Goal: Task Accomplishment & Management: Use online tool/utility

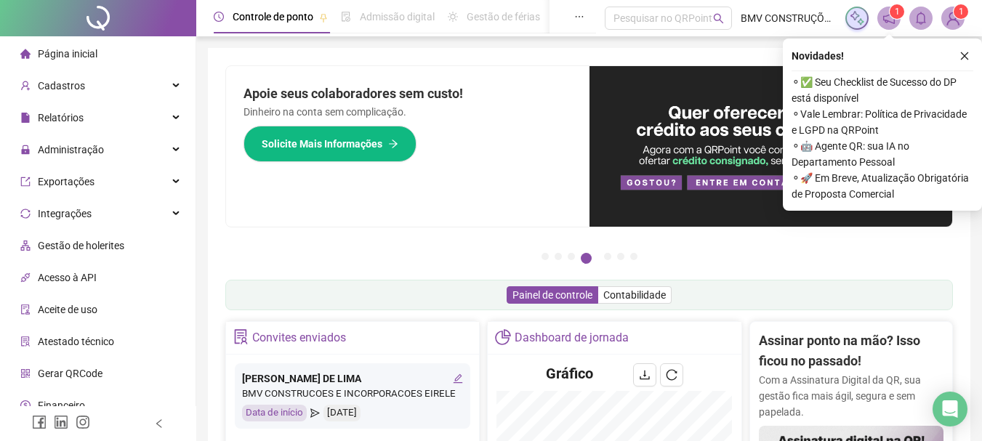
click at [44, 57] on span "Página inicial" at bounding box center [68, 54] width 60 height 12
click at [968, 60] on icon "close" at bounding box center [964, 56] width 10 height 10
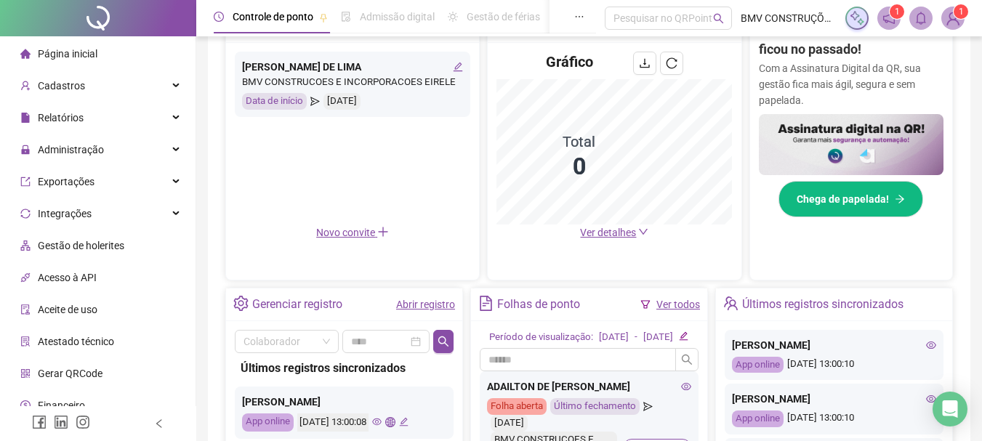
scroll to position [436, 0]
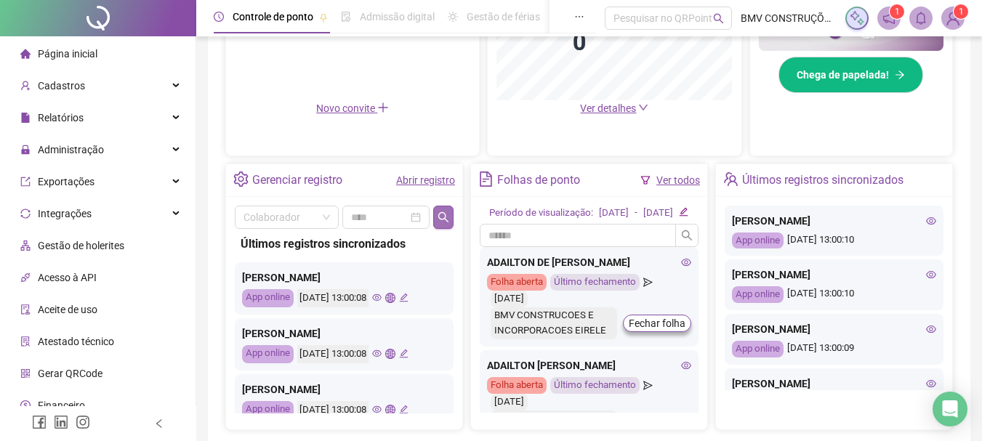
click at [437, 217] on button "button" at bounding box center [443, 217] width 20 height 23
click at [297, 217] on input "search" at bounding box center [279, 217] width 73 height 22
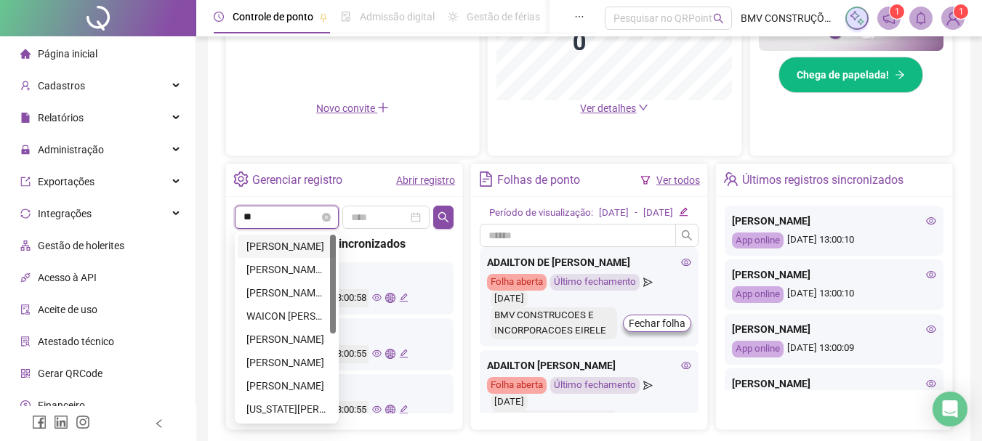
type input "***"
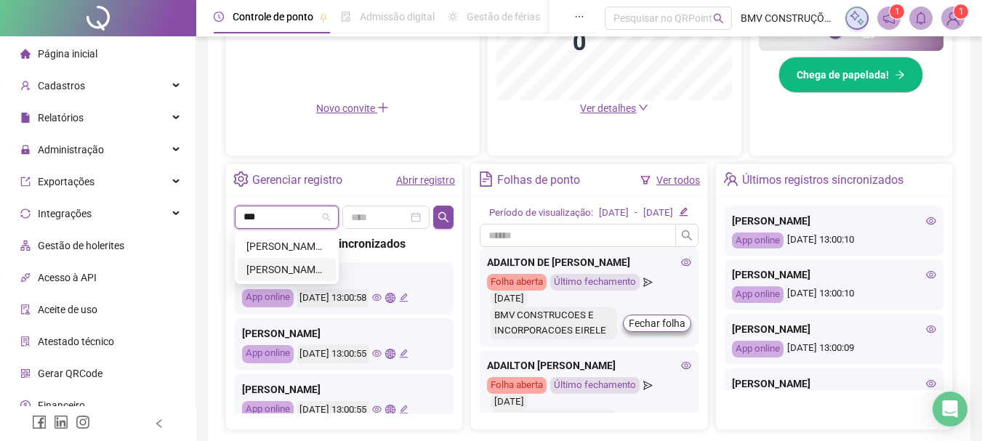
click at [276, 272] on div "[PERSON_NAME] DOS [PERSON_NAME]" at bounding box center [286, 270] width 81 height 16
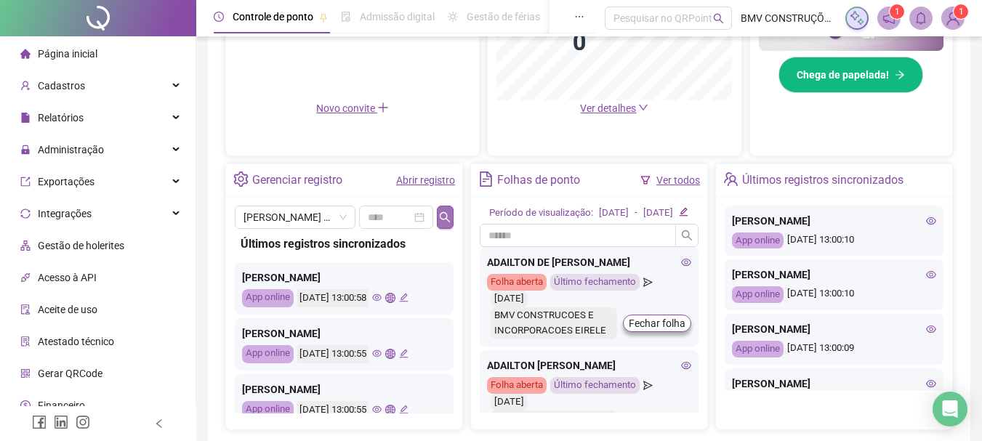
click at [442, 206] on button "button" at bounding box center [445, 217] width 17 height 23
click at [382, 299] on icon "eye" at bounding box center [376, 297] width 9 height 7
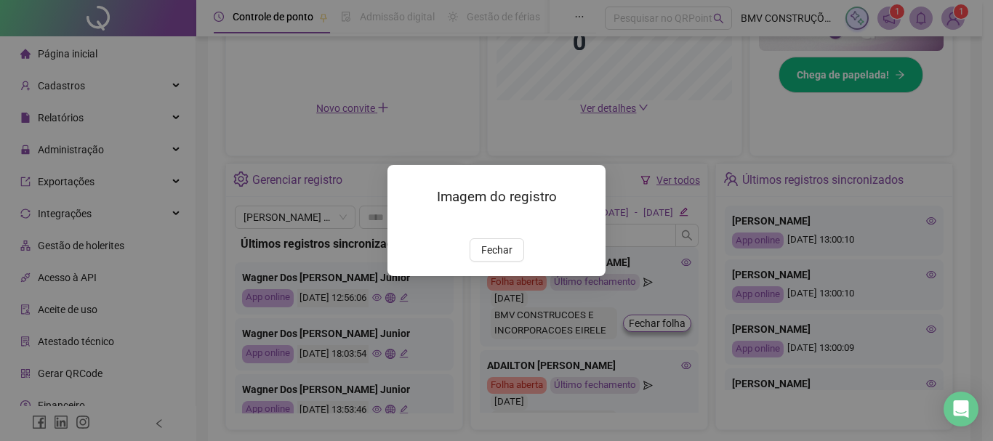
click at [405, 223] on img at bounding box center [405, 223] width 0 height 0
click at [483, 258] on span "Fechar" at bounding box center [496, 250] width 31 height 16
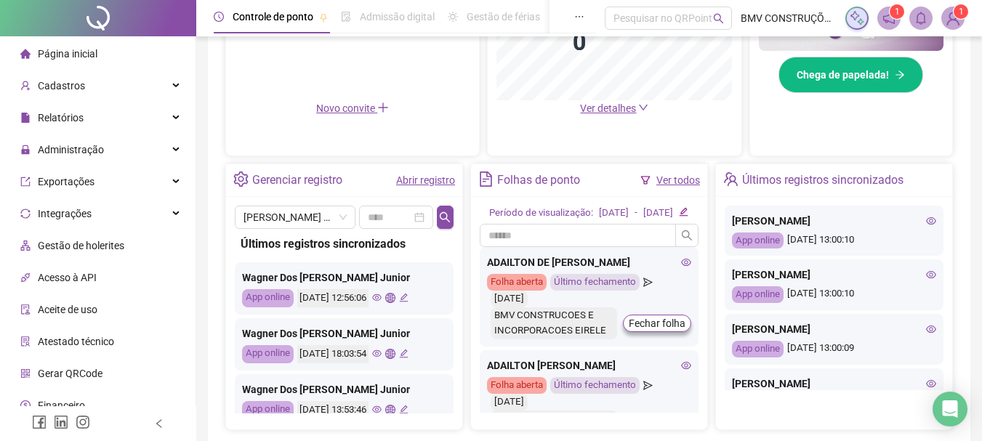
click at [382, 357] on icon "eye" at bounding box center [376, 353] width 9 height 7
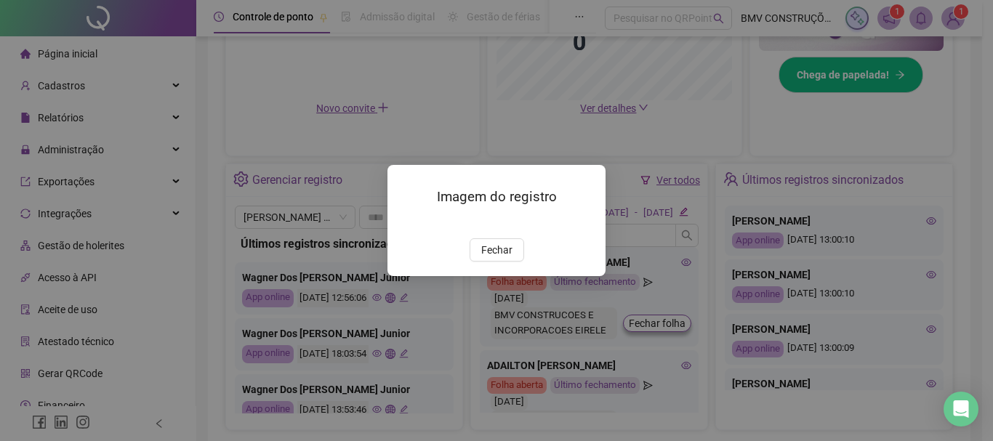
click at [405, 223] on img at bounding box center [405, 223] width 0 height 0
click at [510, 258] on span "Fechar" at bounding box center [496, 250] width 31 height 16
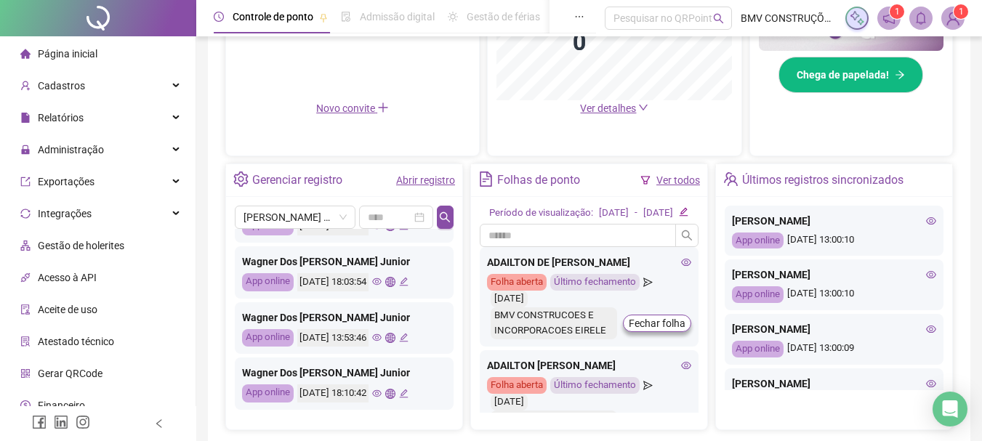
scroll to position [73, 0]
click at [382, 338] on icon "eye" at bounding box center [376, 336] width 9 height 9
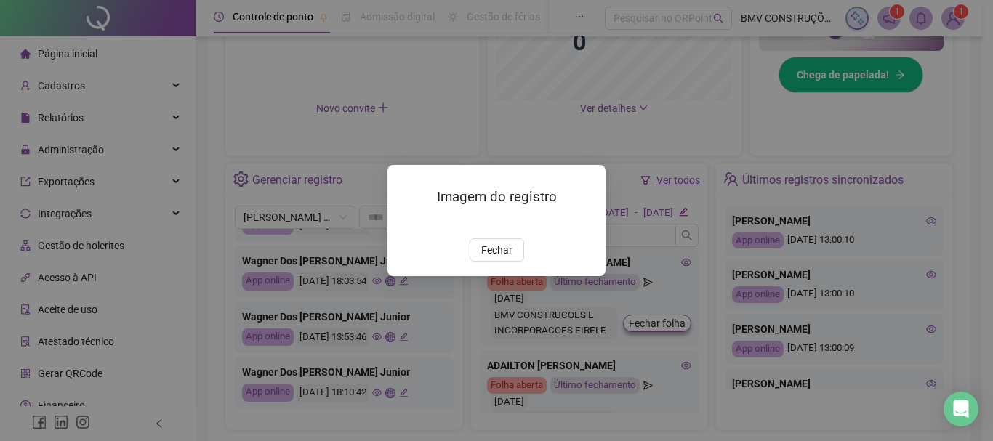
click at [405, 223] on img at bounding box center [405, 223] width 0 height 0
click at [496, 258] on span "Fechar" at bounding box center [496, 250] width 31 height 16
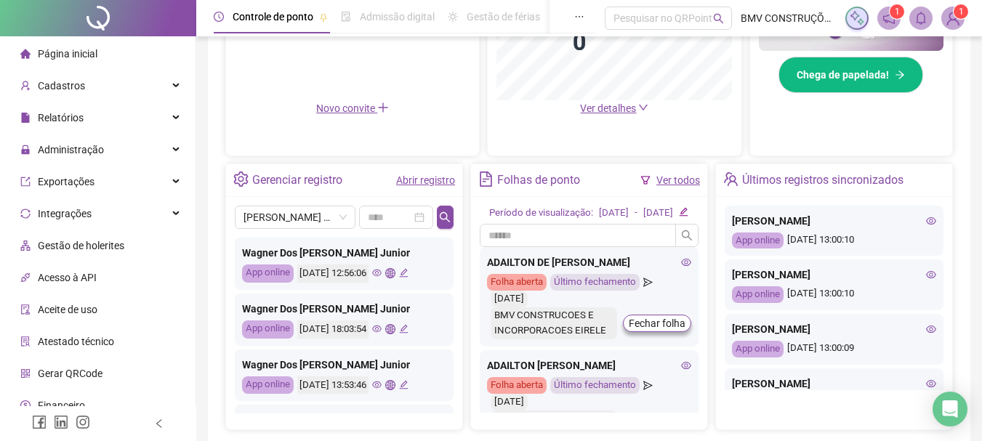
scroll to position [0, 0]
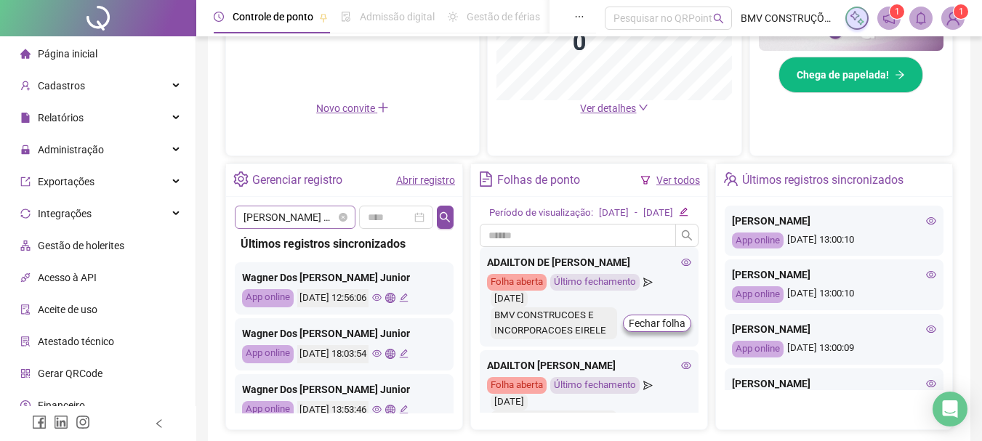
click at [325, 219] on span "[PERSON_NAME] DOS [PERSON_NAME]" at bounding box center [294, 217] width 103 height 22
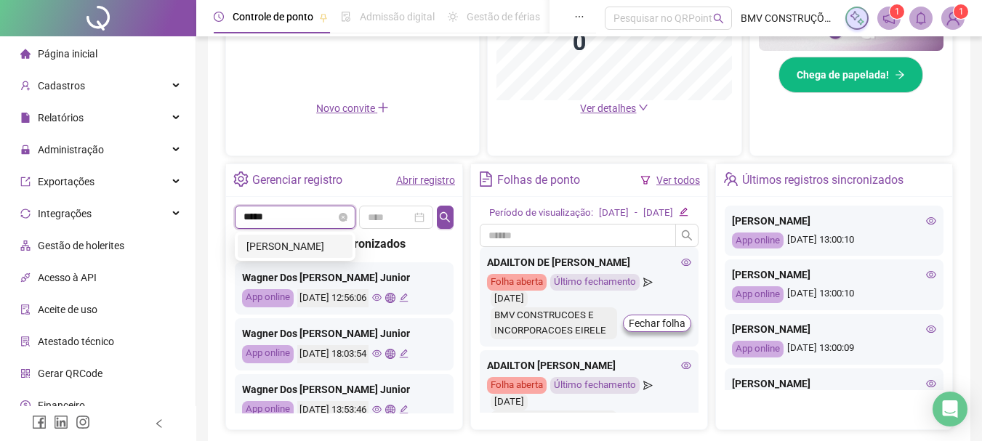
type input "******"
click at [303, 245] on div "[PERSON_NAME]" at bounding box center [294, 246] width 97 height 16
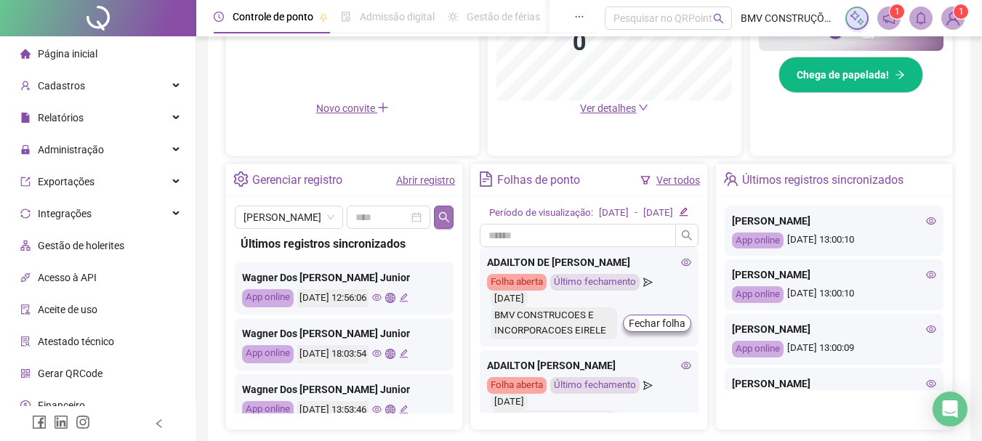
click at [446, 211] on icon "search" at bounding box center [444, 217] width 12 height 12
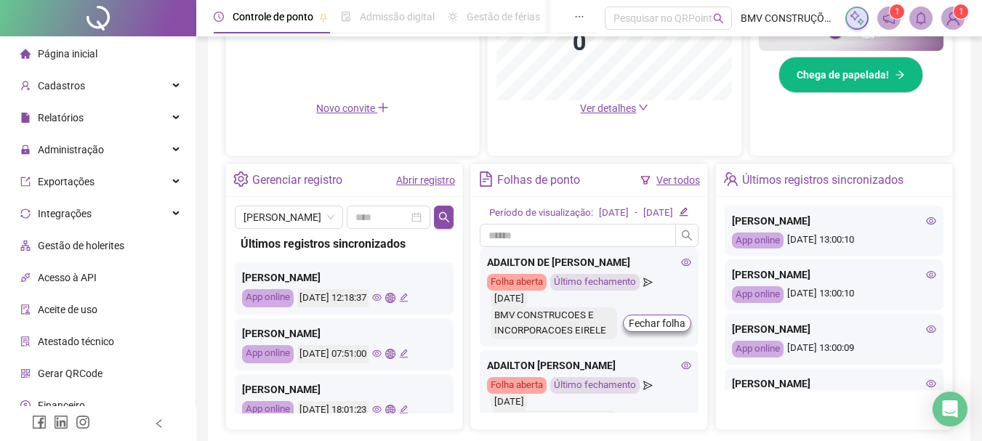
click at [382, 296] on icon "eye" at bounding box center [376, 297] width 9 height 7
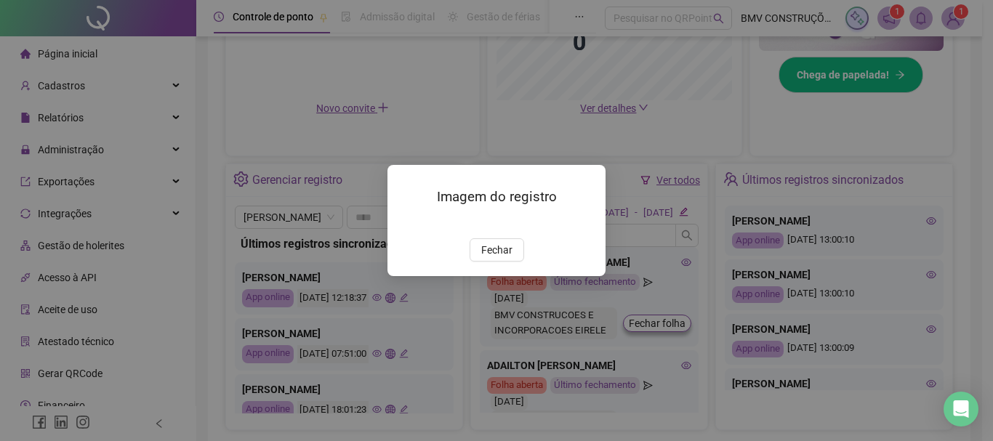
click at [405, 223] on img at bounding box center [405, 223] width 0 height 0
click at [480, 262] on button "Fechar" at bounding box center [496, 249] width 55 height 23
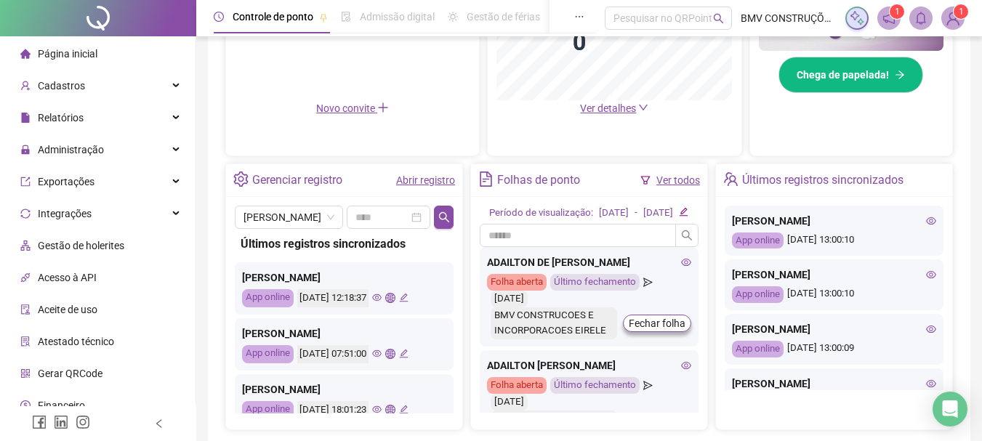
click at [403, 346] on div "[DATE] 07:51:00" at bounding box center [352, 354] width 111 height 18
click at [382, 355] on icon "eye" at bounding box center [376, 353] width 9 height 9
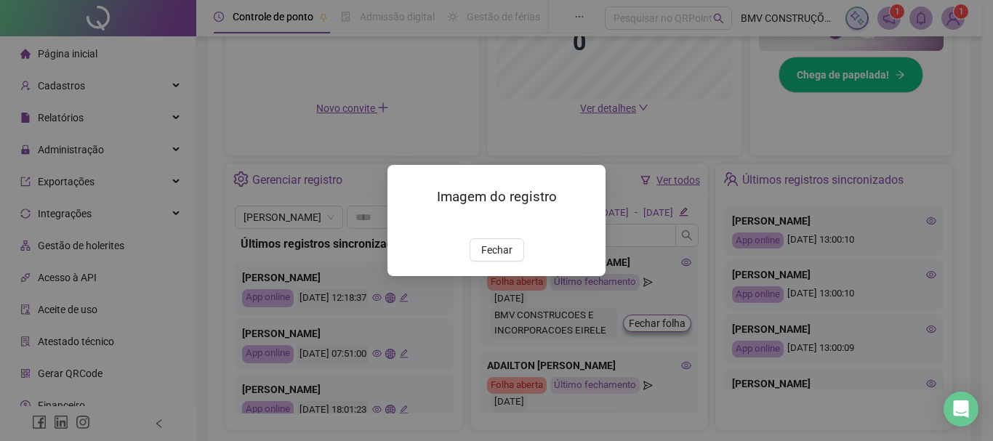
click at [405, 223] on img at bounding box center [405, 223] width 0 height 0
click at [506, 262] on button "Fechar" at bounding box center [496, 249] width 55 height 23
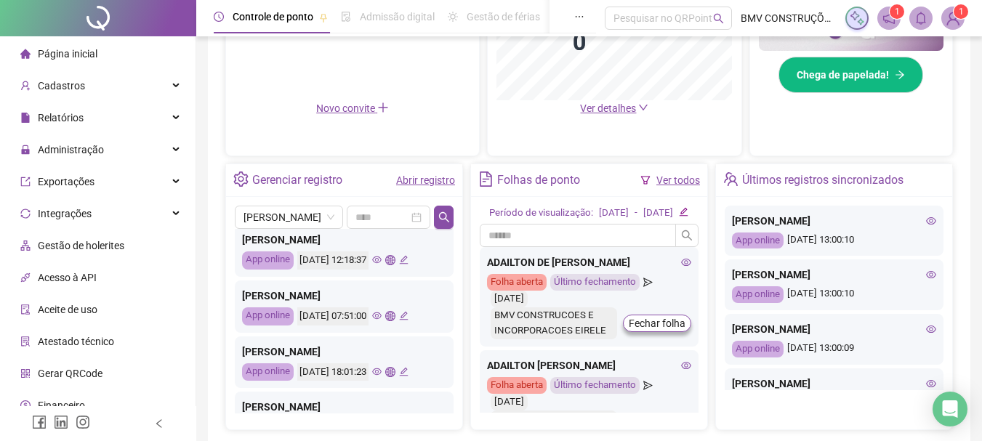
scroll to position [73, 0]
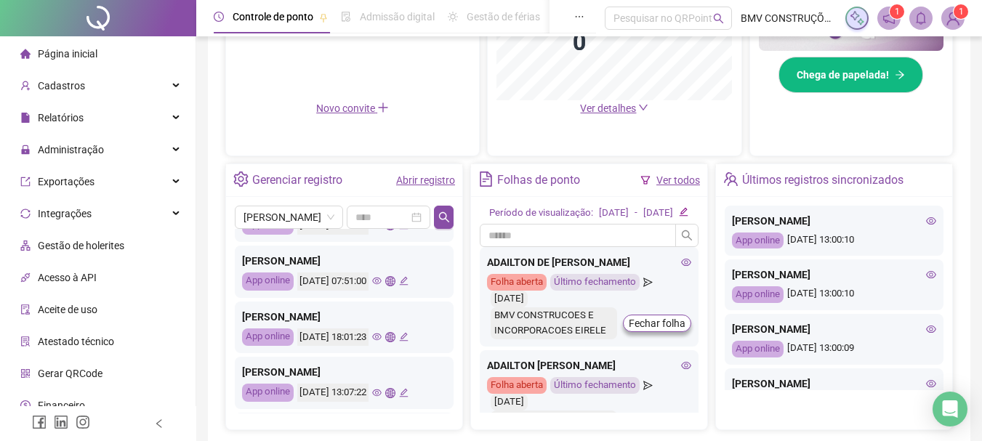
click at [382, 339] on icon "eye" at bounding box center [376, 337] width 9 height 7
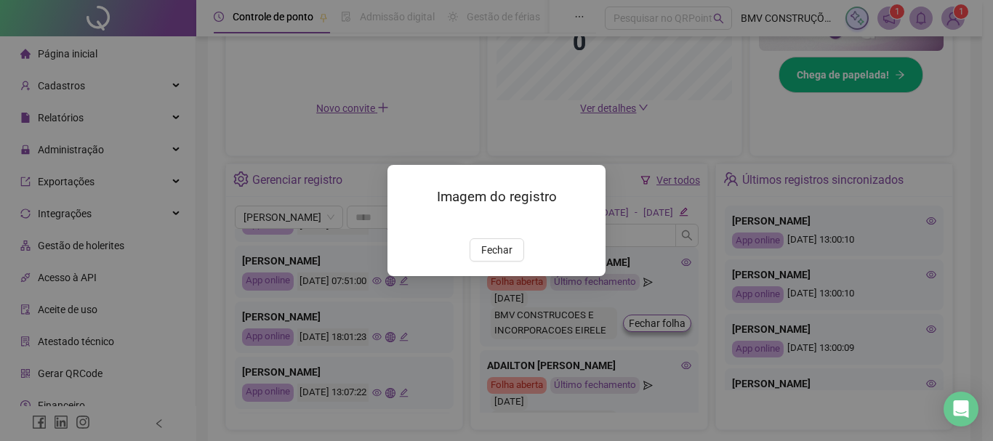
click at [405, 223] on img at bounding box center [405, 223] width 0 height 0
click at [502, 258] on span "Fechar" at bounding box center [496, 250] width 31 height 16
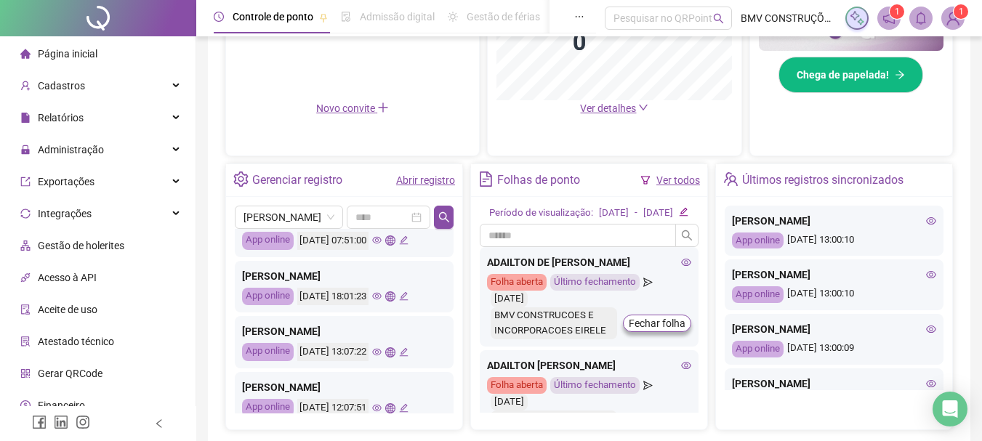
scroll to position [145, 0]
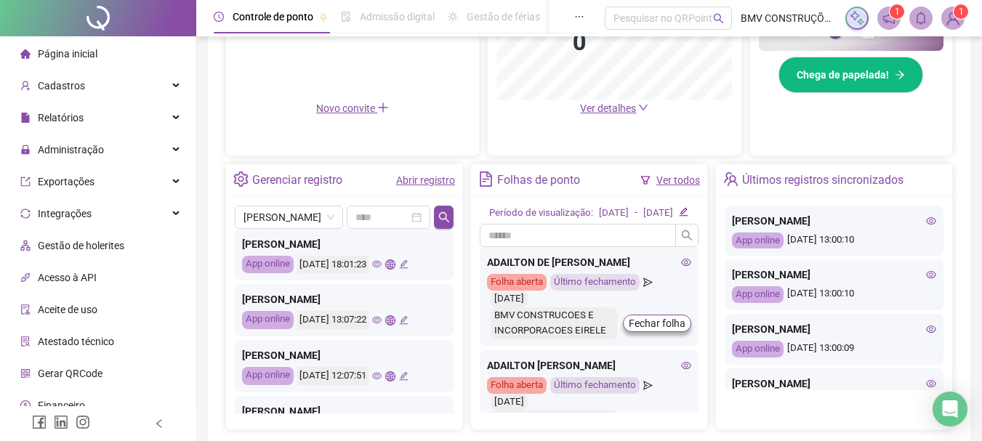
click at [382, 323] on icon "eye" at bounding box center [376, 320] width 9 height 7
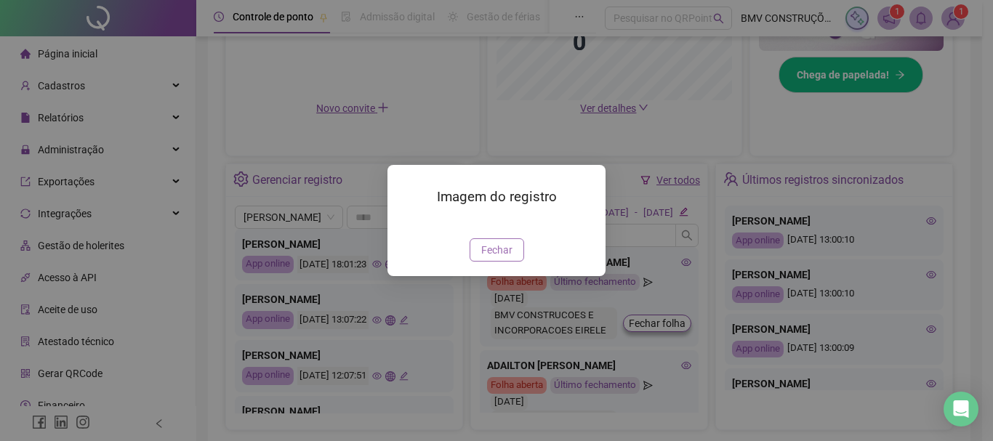
drag, startPoint x: 499, startPoint y: 331, endPoint x: 425, endPoint y: 368, distance: 82.9
click at [498, 258] on span "Fechar" at bounding box center [496, 250] width 31 height 16
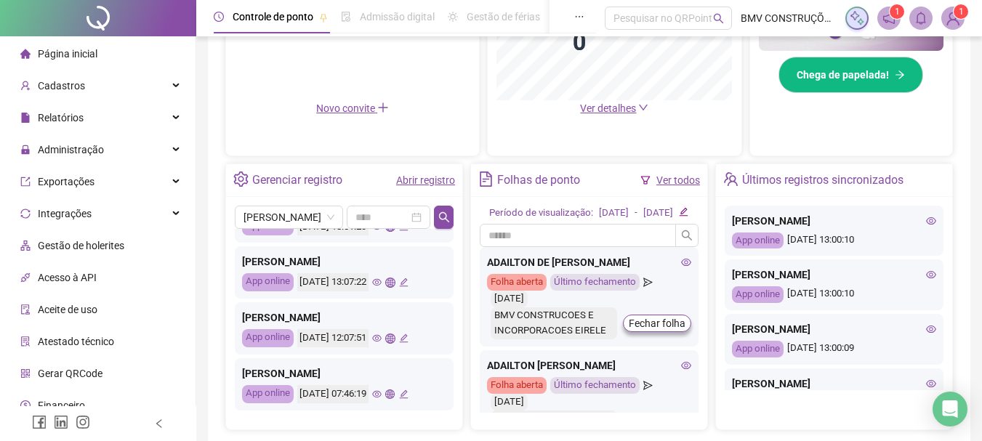
scroll to position [218, 0]
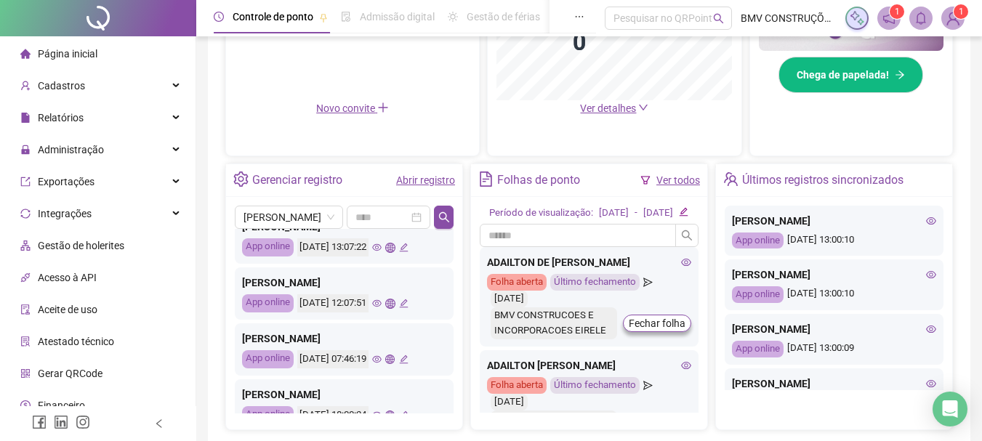
click at [398, 365] on div "[DATE] 07:46:19" at bounding box center [352, 359] width 111 height 18
click at [382, 363] on icon "eye" at bounding box center [376, 359] width 9 height 9
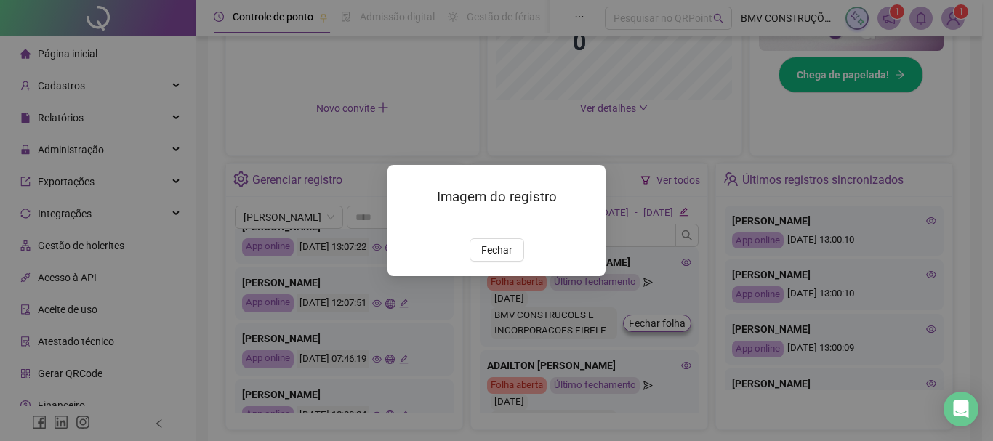
click at [405, 223] on img at bounding box center [405, 223] width 0 height 0
click at [509, 258] on span "Fechar" at bounding box center [496, 250] width 31 height 16
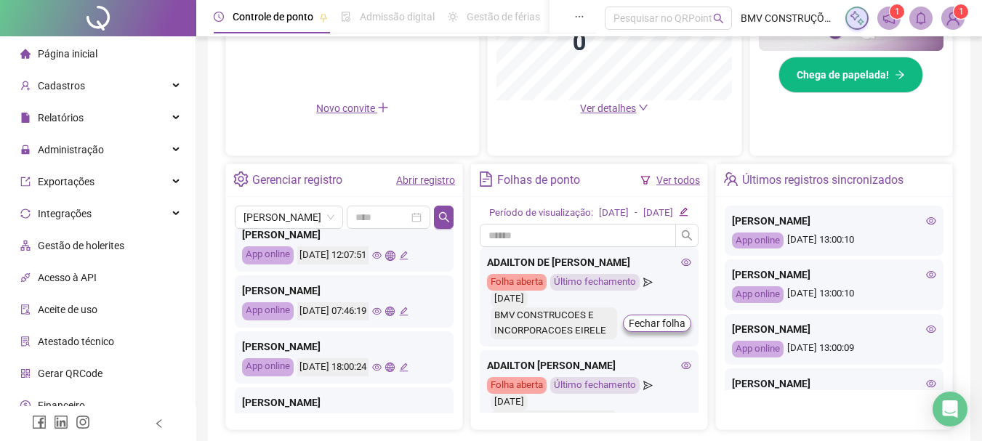
scroll to position [291, 0]
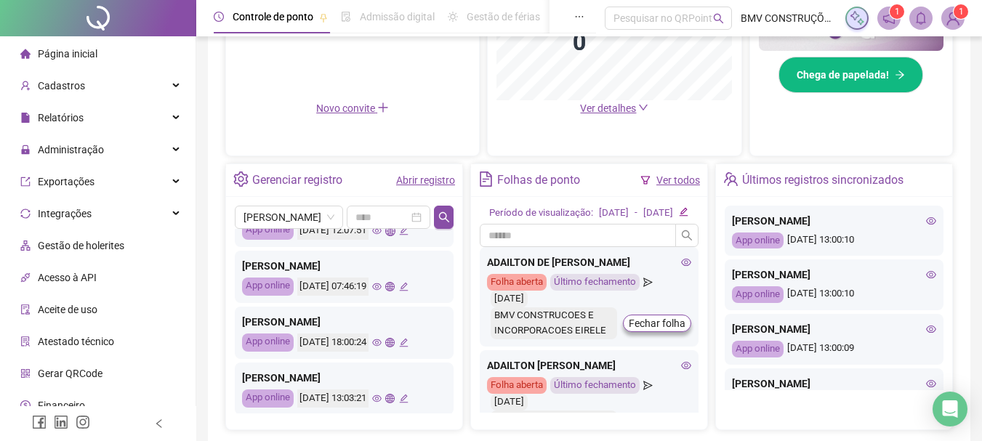
click at [405, 340] on div "[DATE] 18:00:24" at bounding box center [352, 343] width 111 height 18
click at [382, 342] on icon "eye" at bounding box center [376, 342] width 9 height 9
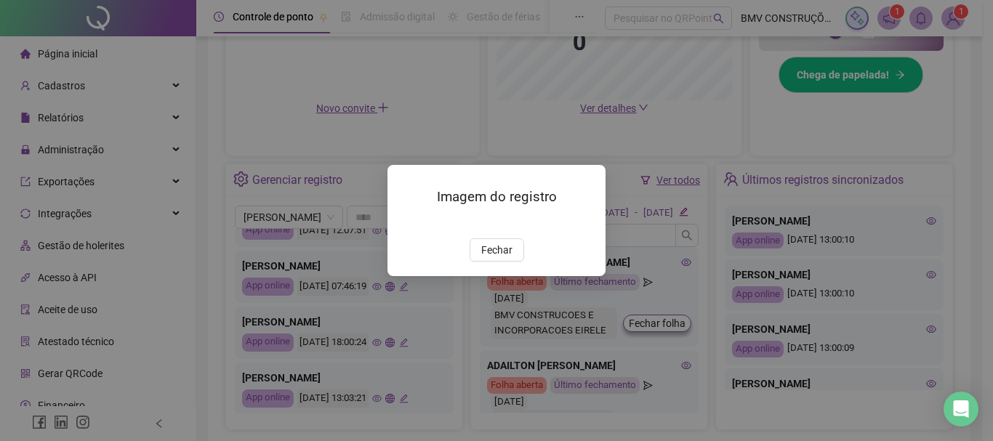
click at [405, 223] on img at bounding box center [405, 223] width 0 height 0
click at [493, 258] on span "Fechar" at bounding box center [496, 250] width 31 height 16
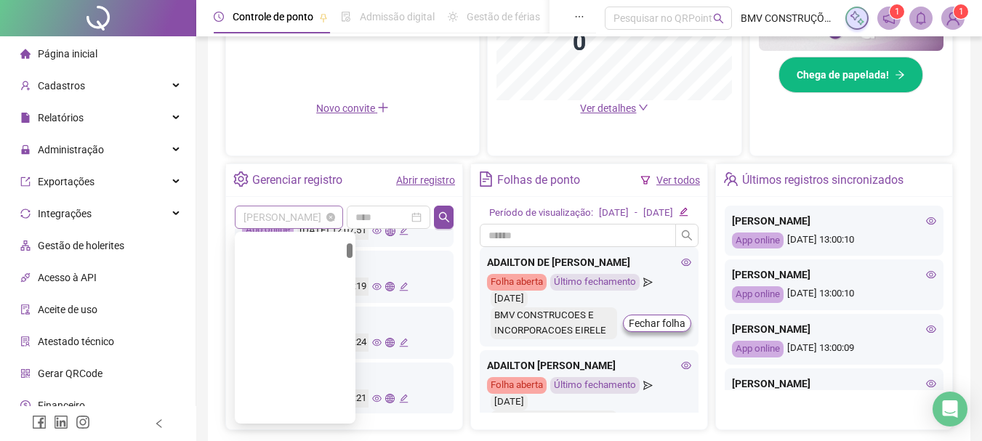
scroll to position [651, 0]
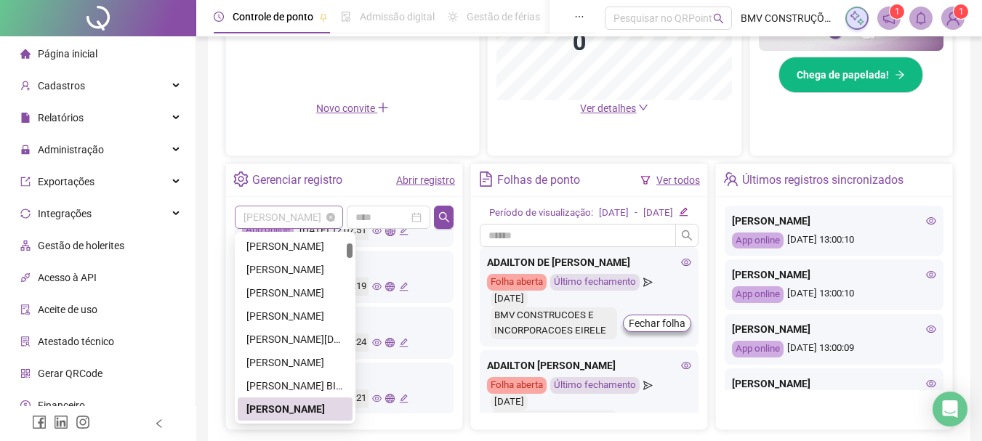
click at [334, 206] on span "[PERSON_NAME]" at bounding box center [288, 217] width 91 height 22
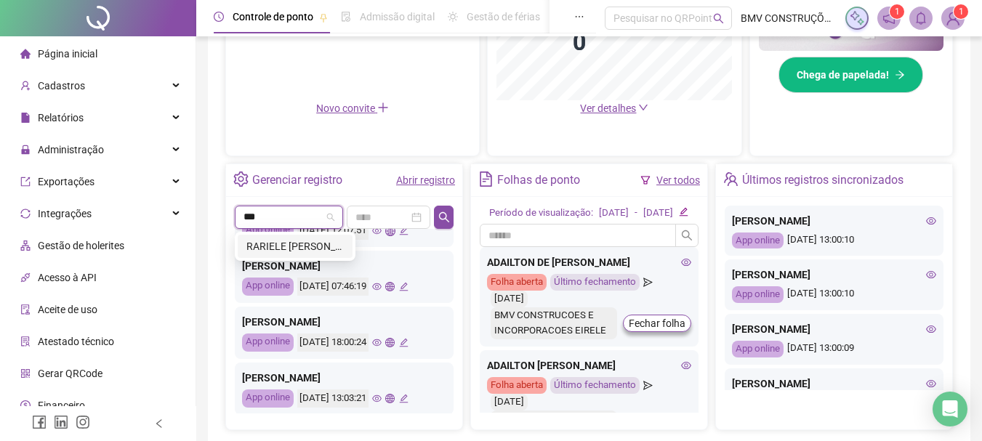
type input "****"
click at [297, 241] on div "RARIELE [PERSON_NAME]" at bounding box center [294, 246] width 97 height 16
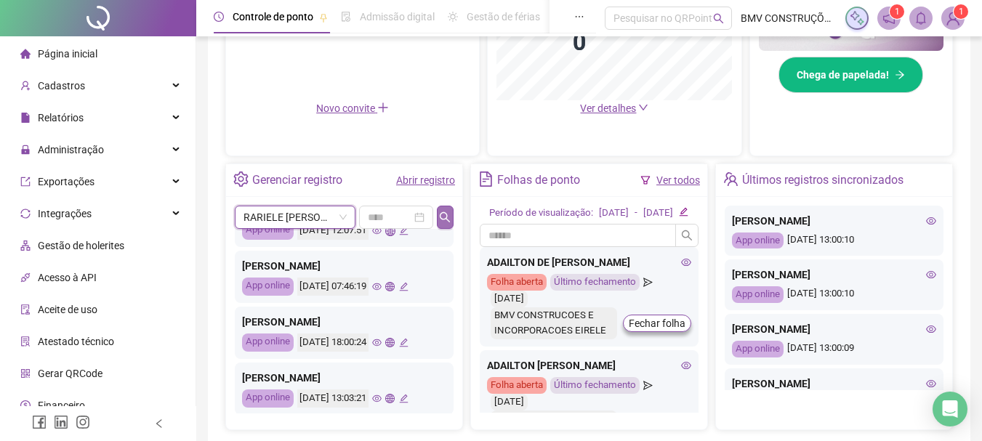
click at [438, 209] on button "button" at bounding box center [445, 217] width 17 height 23
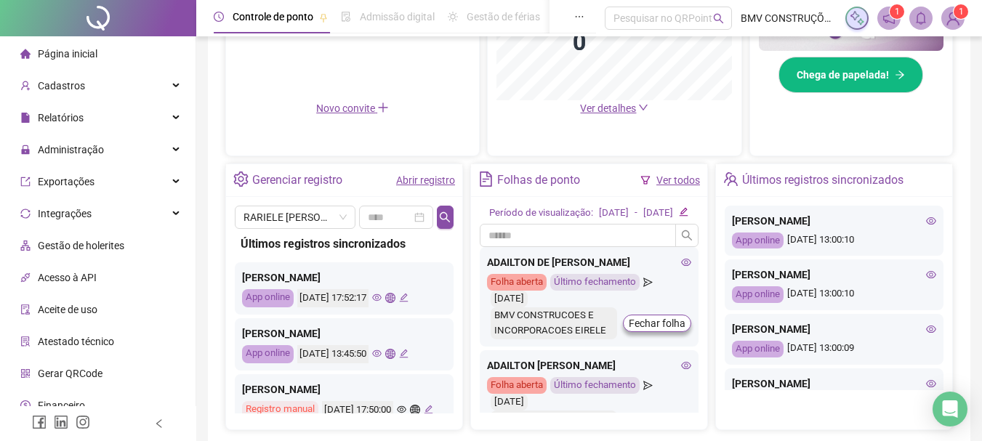
click at [382, 297] on icon "eye" at bounding box center [376, 297] width 9 height 7
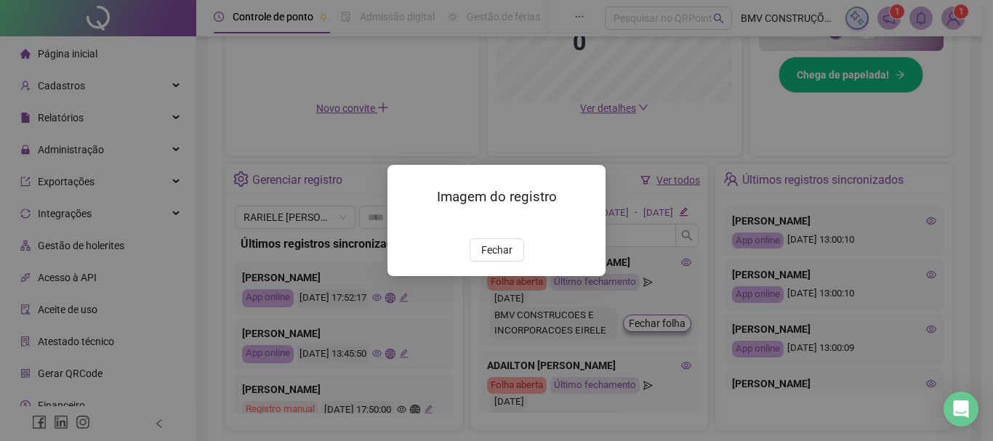
click at [405, 223] on img at bounding box center [405, 223] width 0 height 0
click at [504, 258] on span "Fechar" at bounding box center [496, 250] width 31 height 16
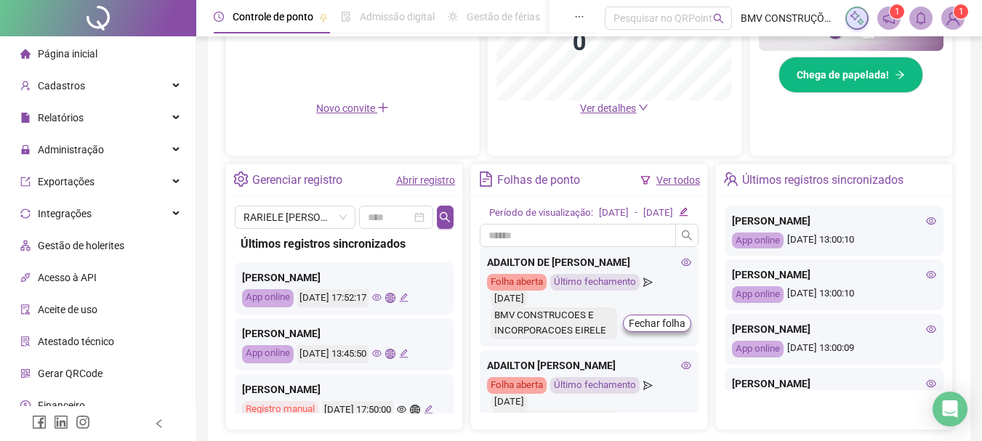
click at [382, 352] on icon "eye" at bounding box center [376, 353] width 9 height 7
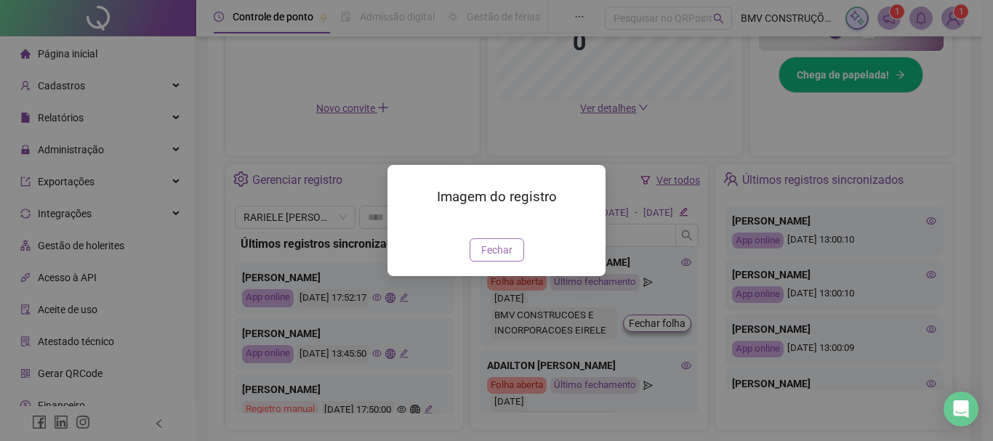
click at [498, 258] on span "Fechar" at bounding box center [496, 250] width 31 height 16
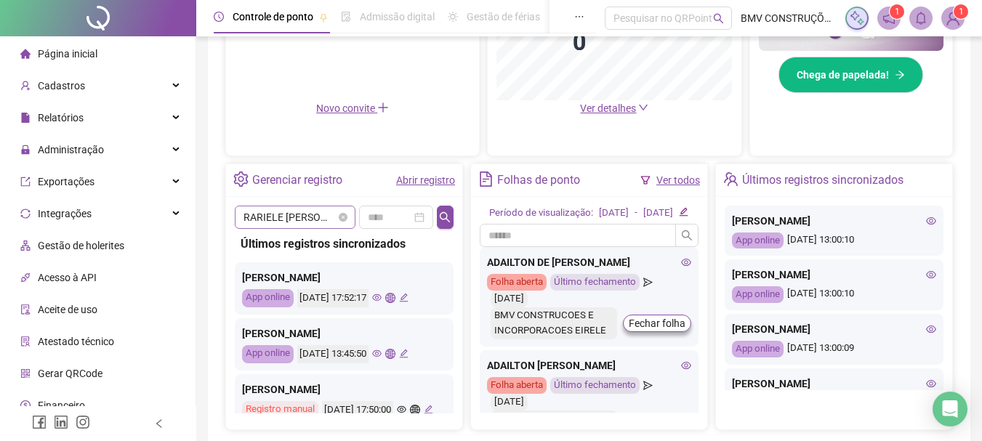
click at [323, 213] on span "RARIELE [PERSON_NAME]" at bounding box center [294, 217] width 103 height 22
click at [308, 217] on input "search" at bounding box center [279, 217] width 73 height 22
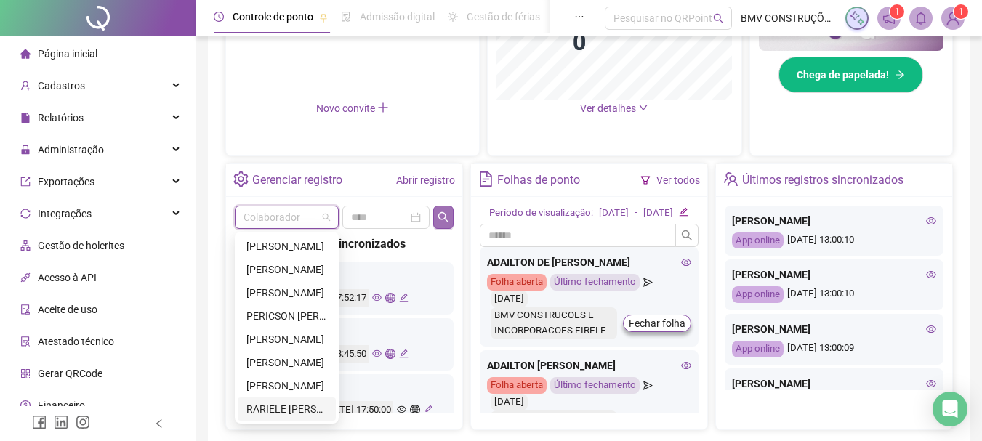
click at [446, 219] on icon "search" at bounding box center [443, 216] width 10 height 10
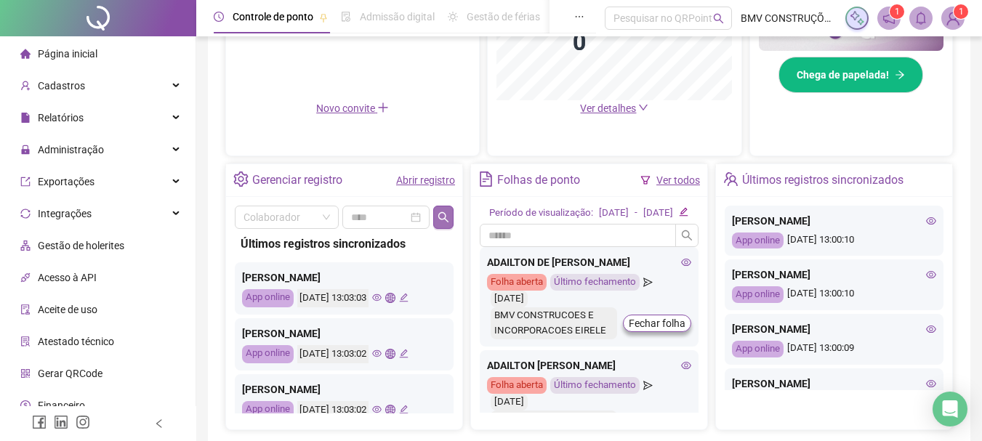
click at [445, 217] on icon "search" at bounding box center [443, 216] width 10 height 10
